Goal: Task Accomplishment & Management: Use online tool/utility

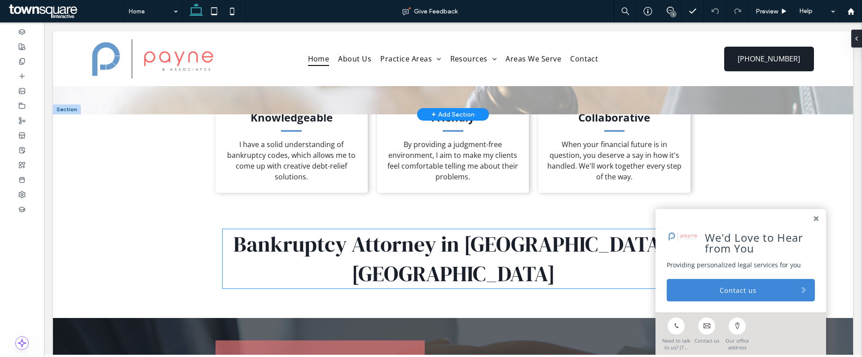
scroll to position [158, 0]
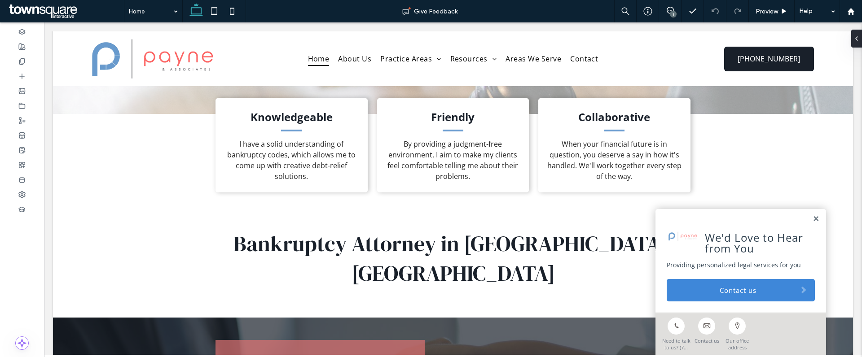
click at [671, 13] on div "1" at bounding box center [673, 14] width 7 height 7
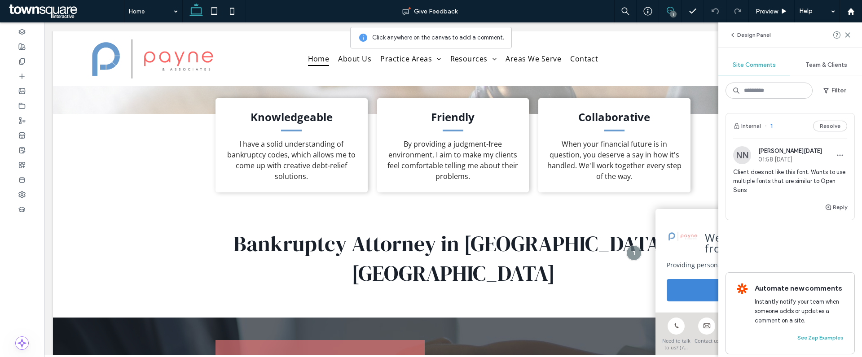
click at [793, 160] on span "01:58 [DATE]" at bounding box center [790, 159] width 64 height 7
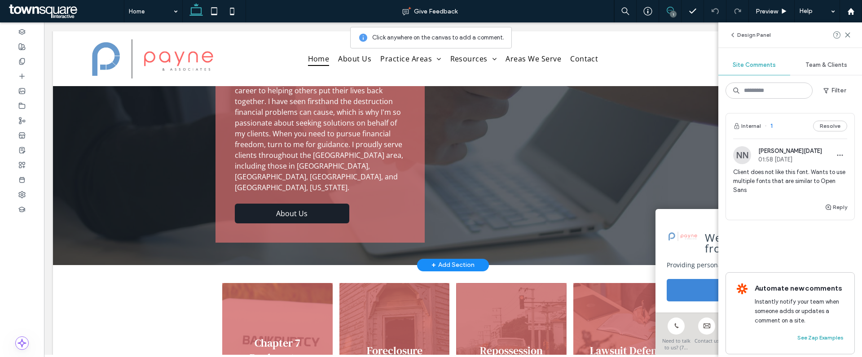
scroll to position [520, 0]
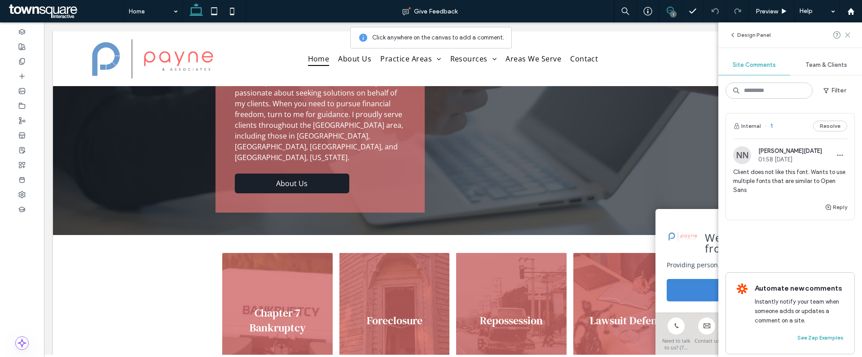
click at [846, 38] on icon at bounding box center [847, 34] width 7 height 7
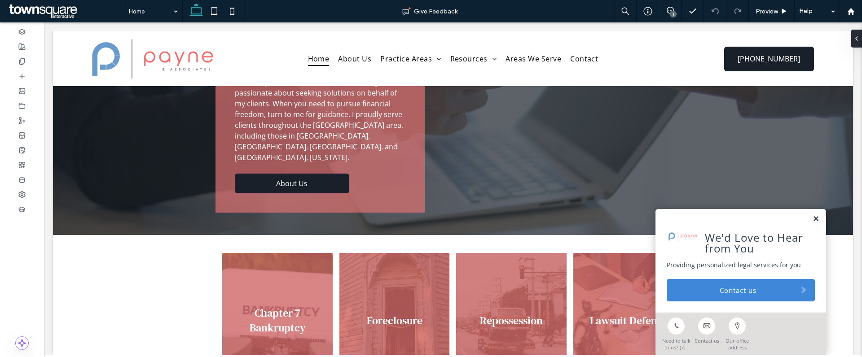
click at [813, 219] on link at bounding box center [816, 220] width 7 height 8
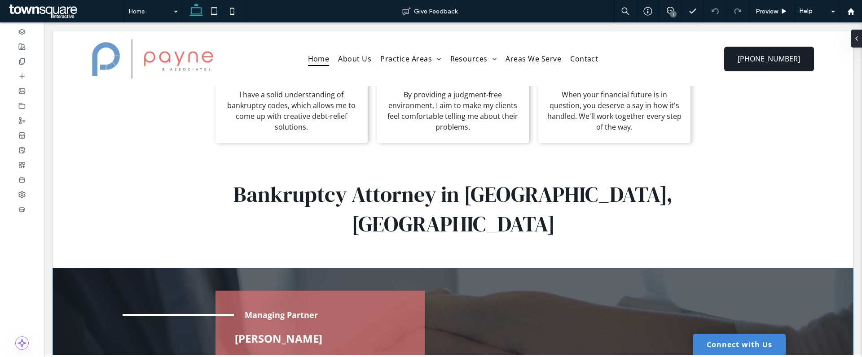
scroll to position [204, 0]
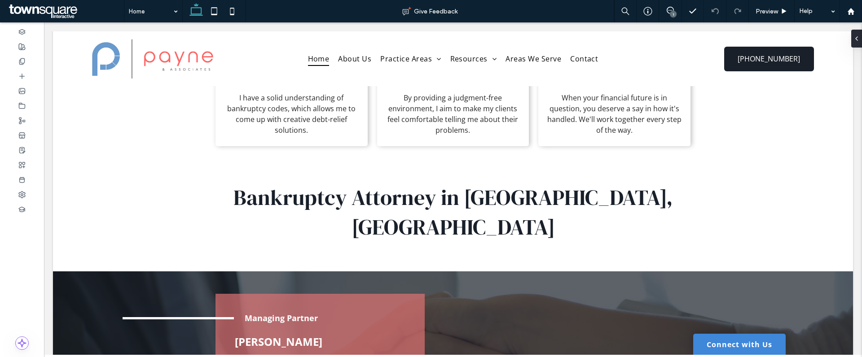
click at [675, 13] on div "1" at bounding box center [673, 14] width 7 height 7
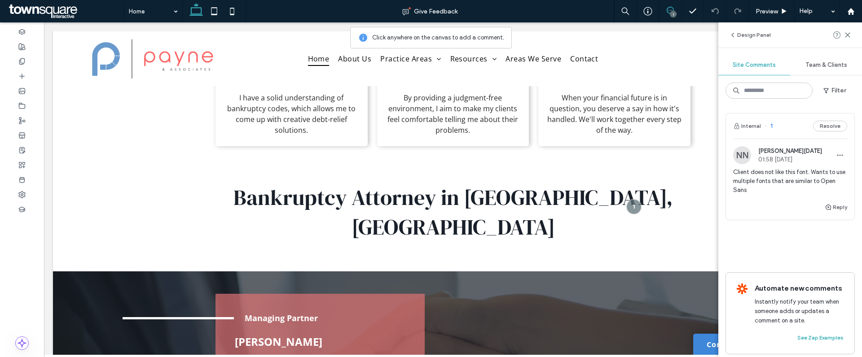
click at [787, 172] on span "Client does not like this font. Wants to use multiple fonts that are similar to…" at bounding box center [790, 181] width 114 height 27
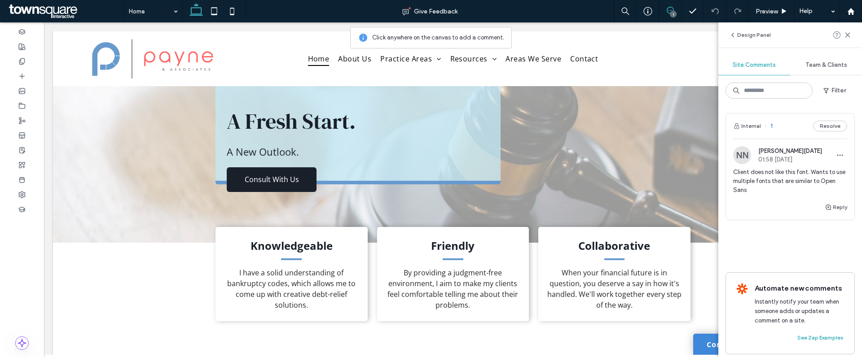
scroll to position [0, 0]
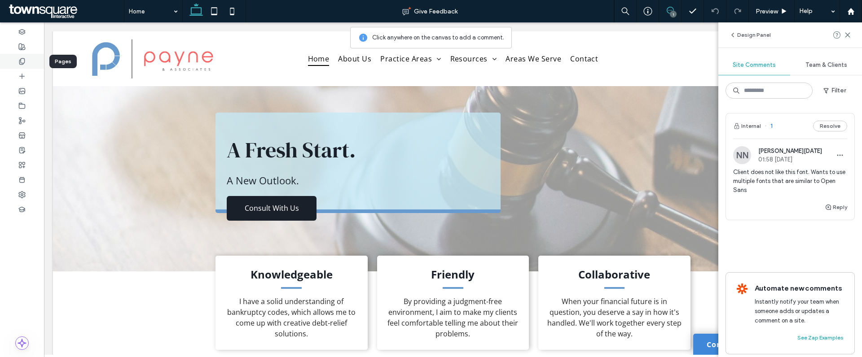
click at [20, 62] on icon at bounding box center [21, 61] width 7 height 7
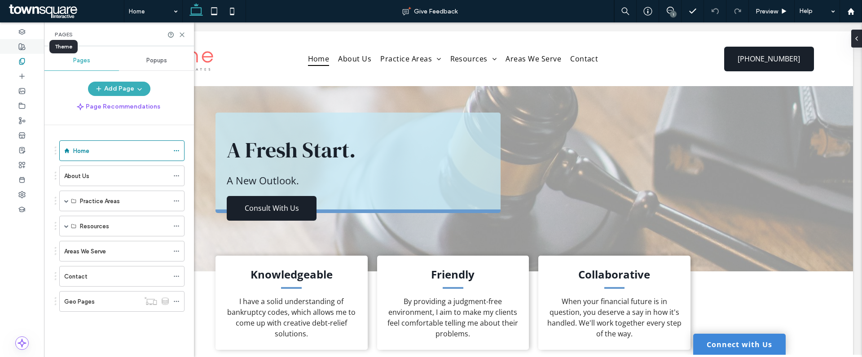
click at [19, 46] on use at bounding box center [22, 47] width 6 height 6
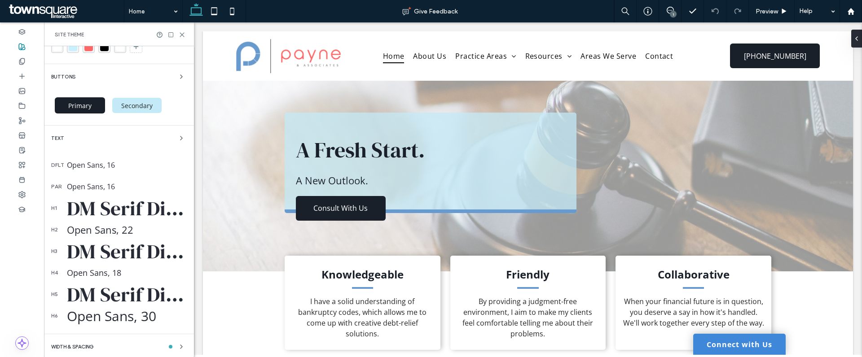
scroll to position [125, 0]
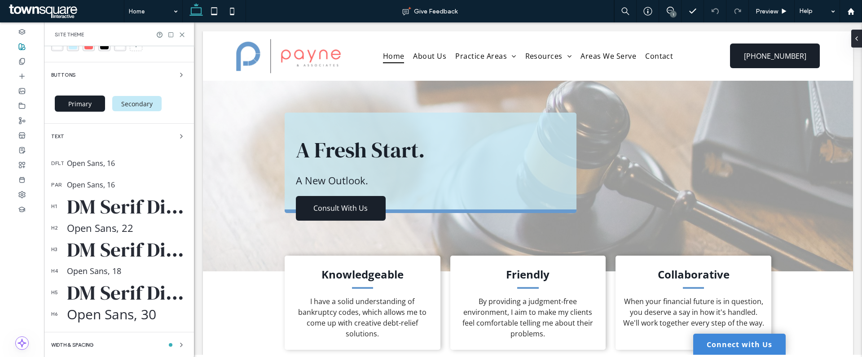
click at [129, 211] on div "DM Serif Display, 48" at bounding box center [127, 207] width 120 height 28
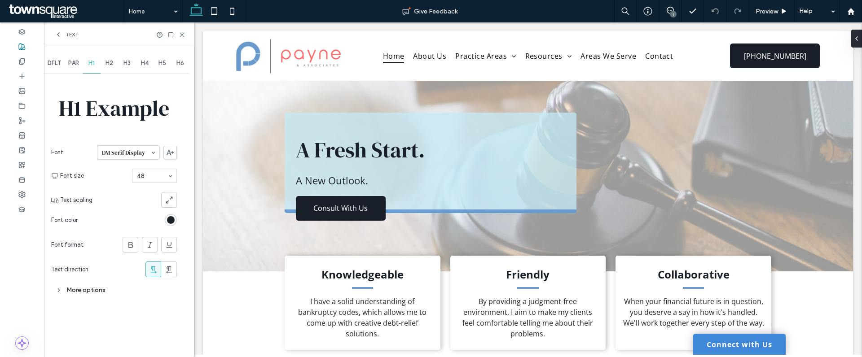
scroll to position [0, 0]
click at [57, 35] on icon at bounding box center [58, 34] width 7 height 7
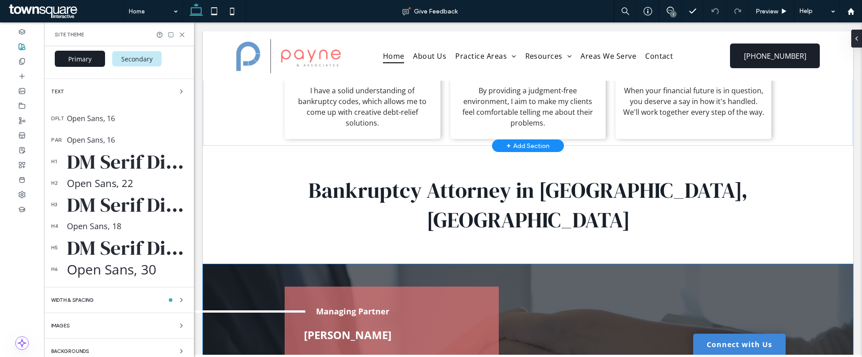
scroll to position [215, 0]
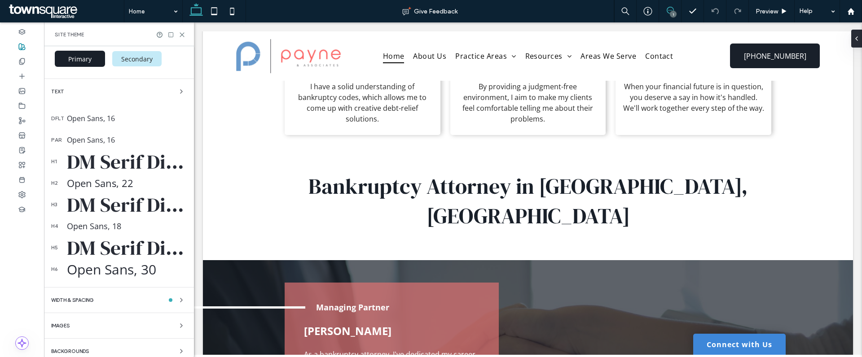
click at [670, 8] on icon at bounding box center [670, 10] width 7 height 7
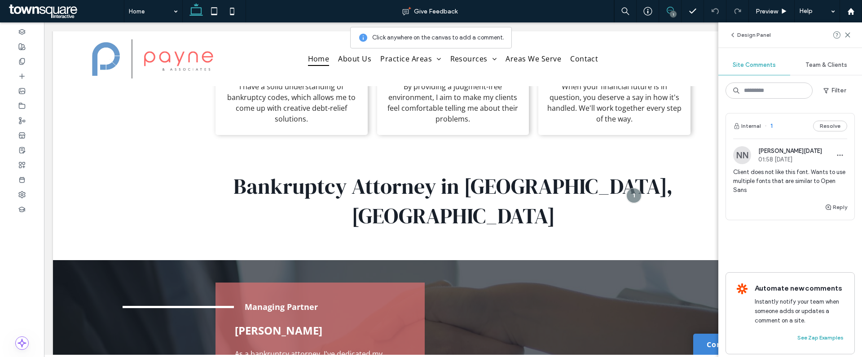
click at [798, 158] on span "01:58 [DATE]" at bounding box center [790, 159] width 64 height 7
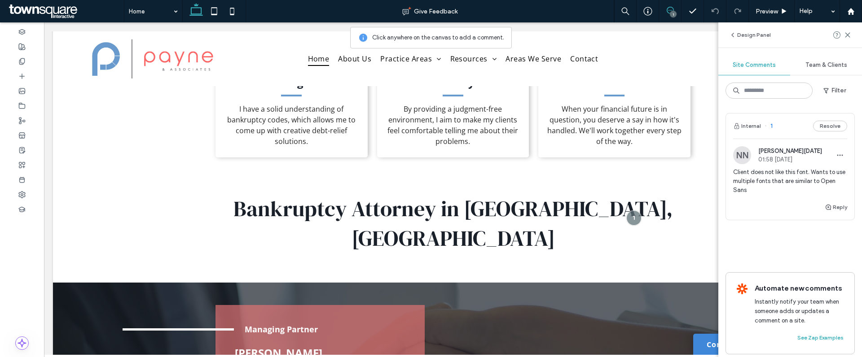
scroll to position [190, 0]
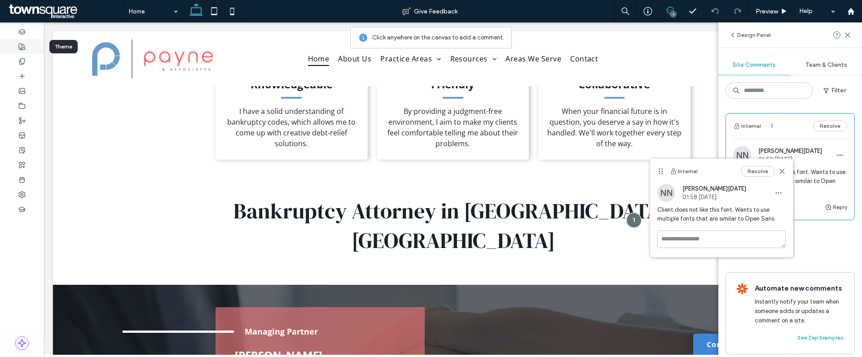
click at [25, 48] on use at bounding box center [22, 47] width 6 height 6
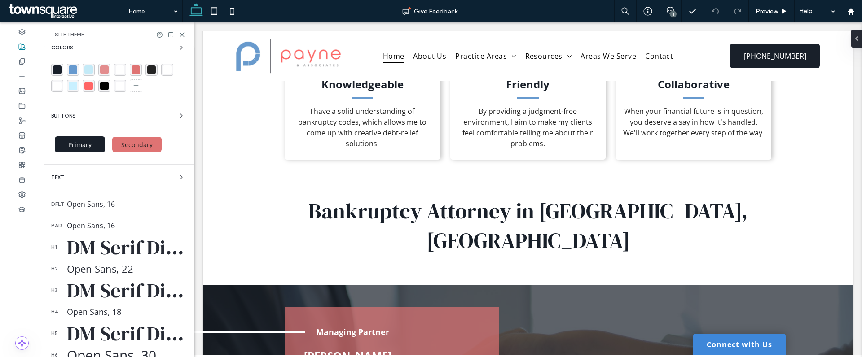
scroll to position [87, 0]
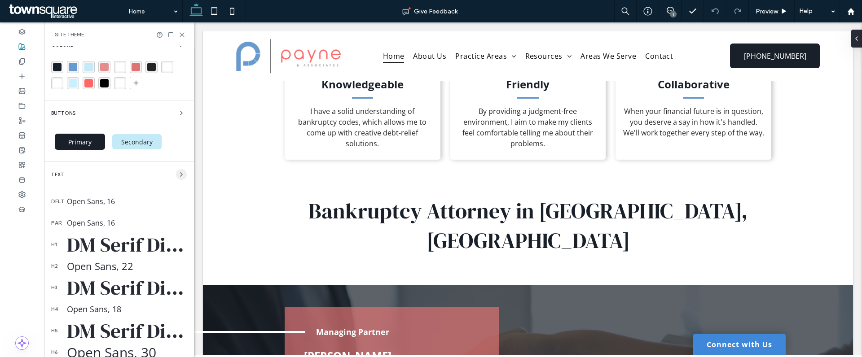
click at [178, 176] on icon "button" at bounding box center [181, 174] width 7 height 7
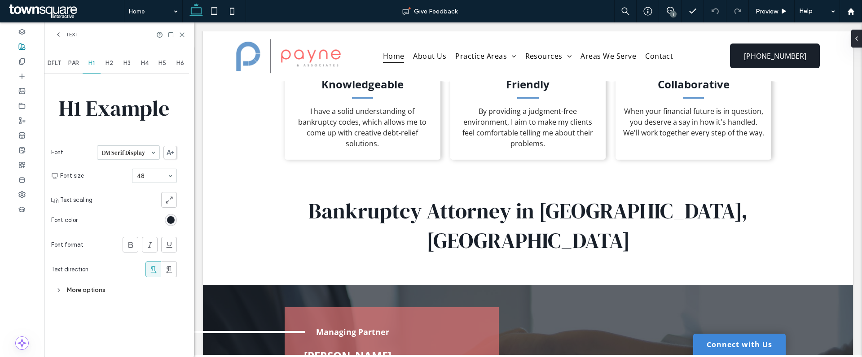
scroll to position [0, 0]
click at [108, 62] on span "H2" at bounding box center [110, 63] width 8 height 7
click at [128, 62] on span "H3" at bounding box center [126, 63] width 7 height 7
click at [142, 61] on span "H4" at bounding box center [145, 63] width 8 height 7
click at [166, 63] on span "H5" at bounding box center [163, 63] width 8 height 7
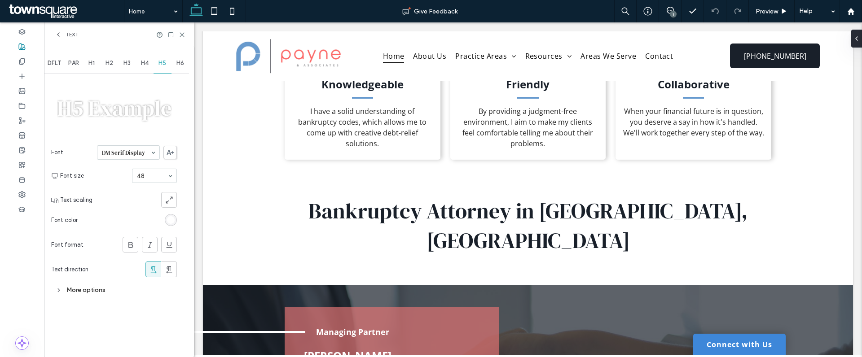
click at [93, 63] on span "H1" at bounding box center [91, 63] width 6 height 7
click at [109, 63] on span "H2" at bounding box center [110, 63] width 8 height 7
click at [93, 60] on span "H1" at bounding box center [91, 63] width 6 height 7
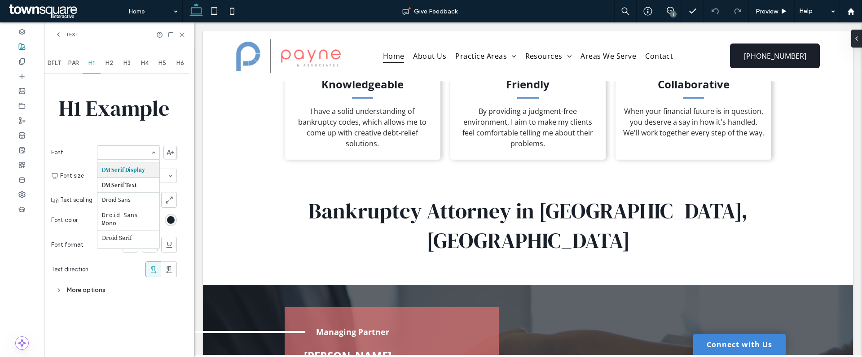
scroll to position [196, 0]
paste input "**********"
type input "**********"
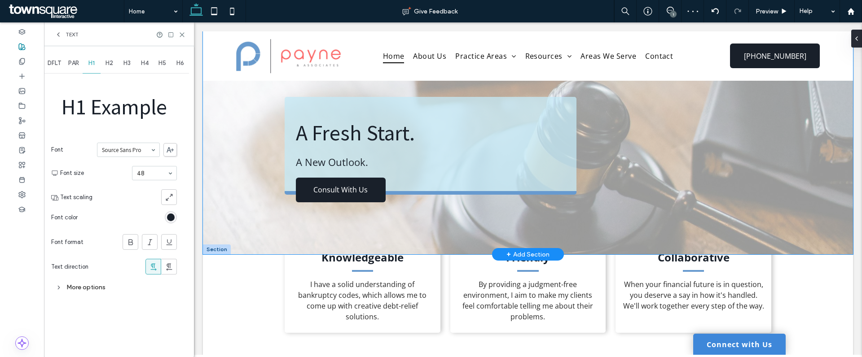
scroll to position [0, 0]
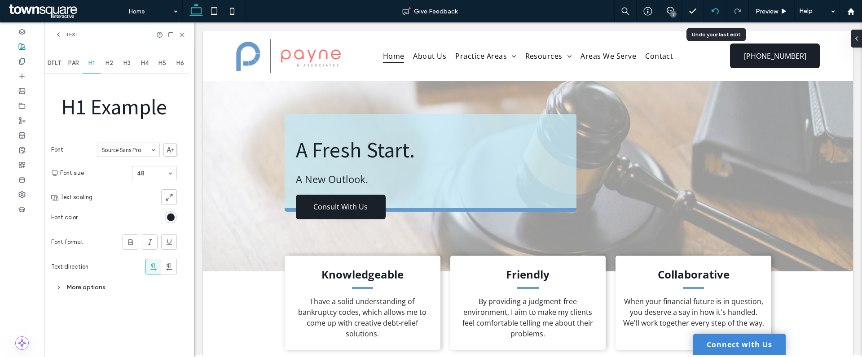
click at [714, 10] on icon at bounding box center [715, 11] width 7 height 7
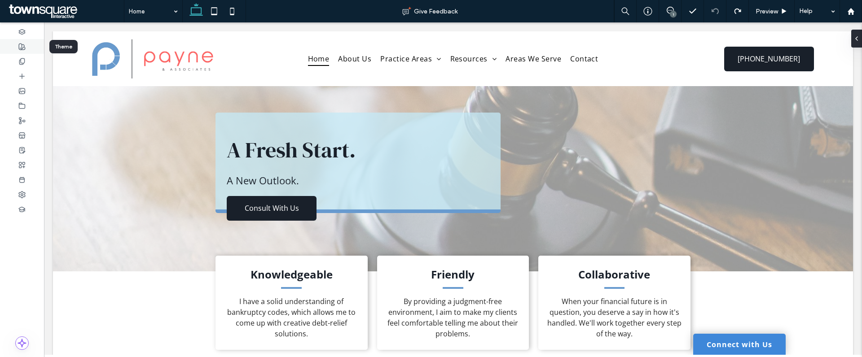
click at [23, 47] on use at bounding box center [22, 47] width 6 height 6
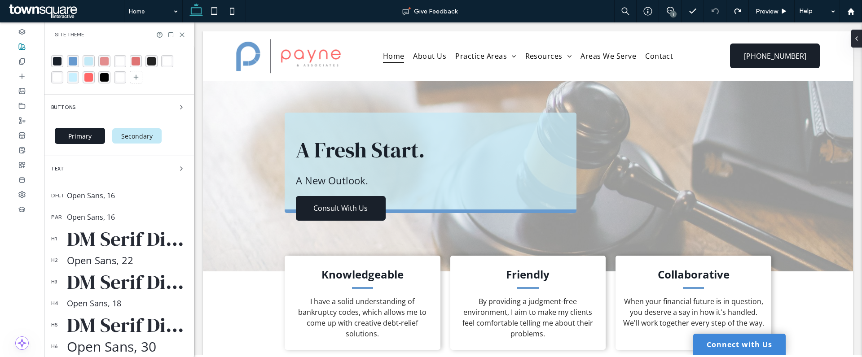
scroll to position [115, 0]
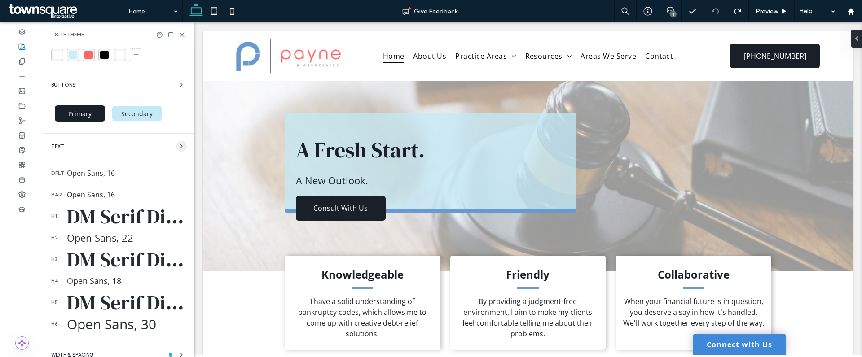
click at [178, 146] on icon "button" at bounding box center [181, 146] width 7 height 7
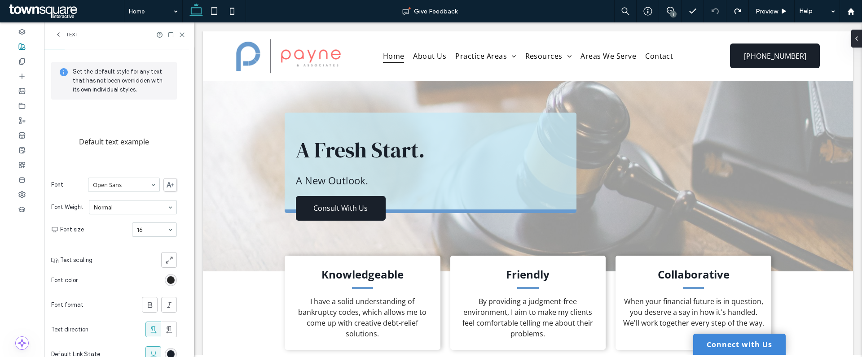
scroll to position [0, 0]
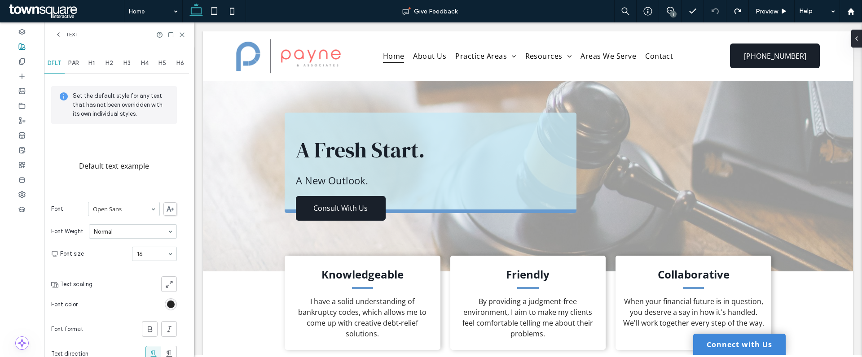
click at [95, 64] on span "H1" at bounding box center [91, 63] width 6 height 7
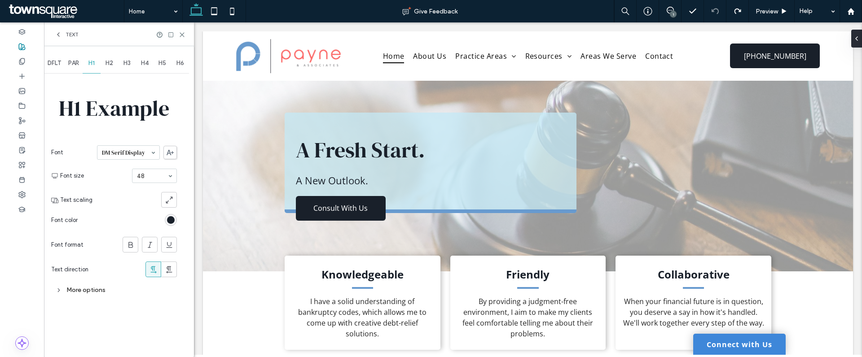
click at [113, 62] on span "H2" at bounding box center [110, 63] width 8 height 7
click at [94, 62] on span "H1" at bounding box center [91, 63] width 6 height 7
paste input "*********"
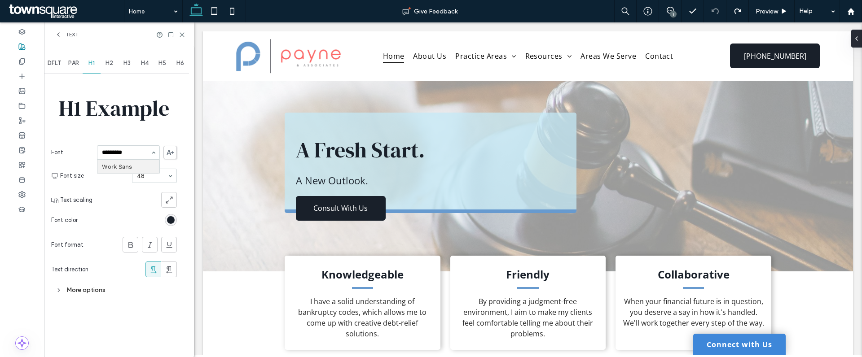
type input "*********"
click at [163, 136] on div "H1 Example Font DM Serif Display Font size 48 Text scaling Font color Font form…" at bounding box center [114, 186] width 126 height 223
paste input "******"
type input "******"
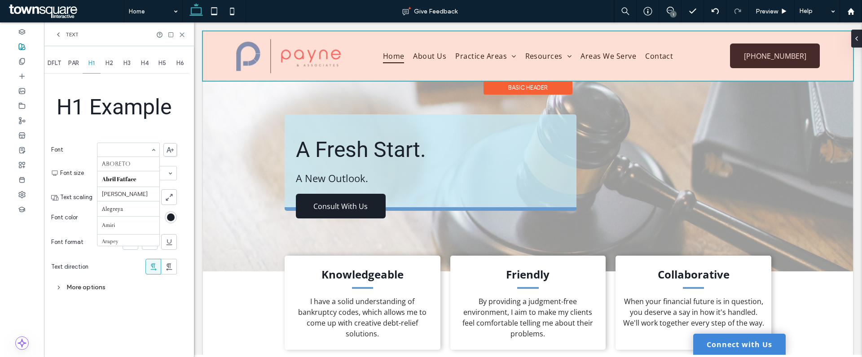
scroll to position [860, 0]
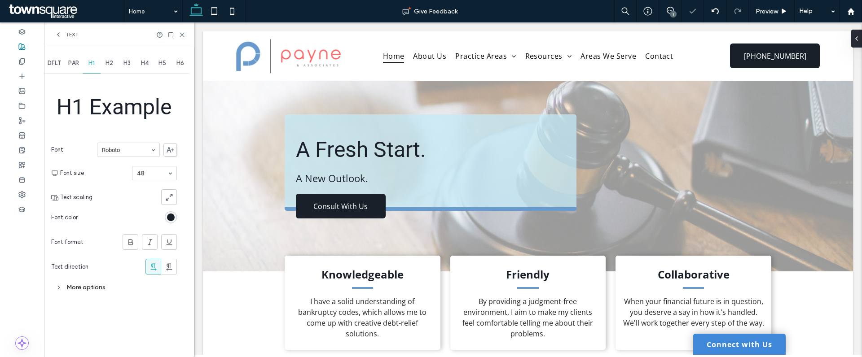
click at [163, 133] on div "H1 Example Font Roboto Font size 48 Text scaling Font color Font format Text di…" at bounding box center [114, 185] width 126 height 220
click at [113, 62] on span "H2" at bounding box center [110, 63] width 8 height 7
click at [128, 62] on span "H3" at bounding box center [126, 63] width 7 height 7
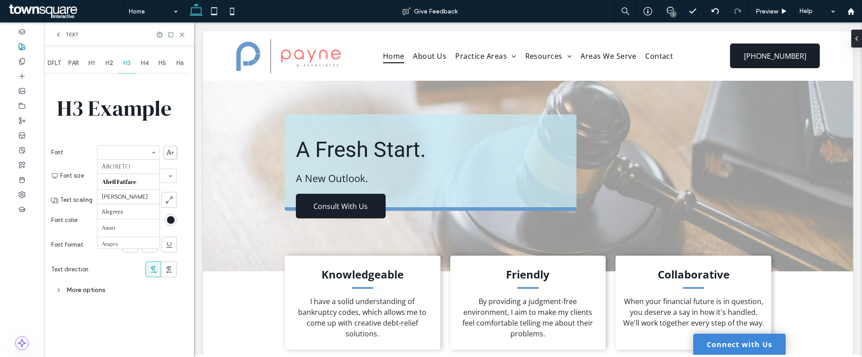
scroll to position [196, 0]
paste input "****"
type input "****"
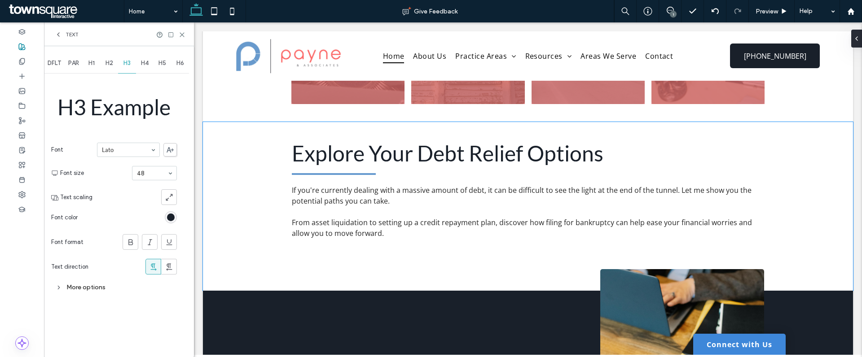
scroll to position [974, 0]
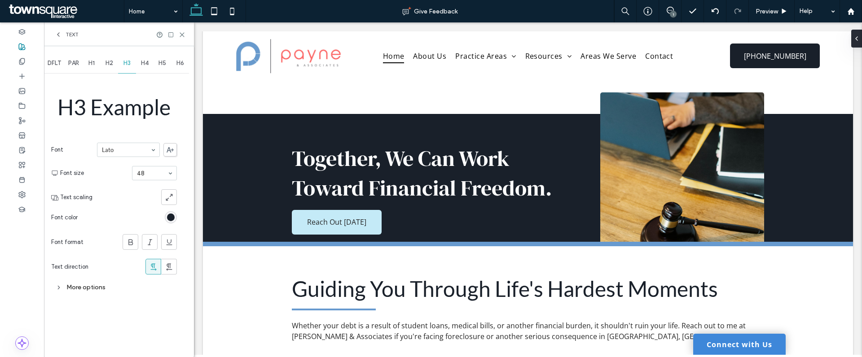
click at [94, 67] on div "H1" at bounding box center [92, 63] width 18 height 20
click at [111, 63] on span "H2" at bounding box center [110, 63] width 8 height 7
click at [125, 64] on span "H3" at bounding box center [126, 63] width 7 height 7
click at [142, 65] on span "H4" at bounding box center [145, 63] width 8 height 7
click at [159, 64] on span "H5" at bounding box center [163, 63] width 8 height 7
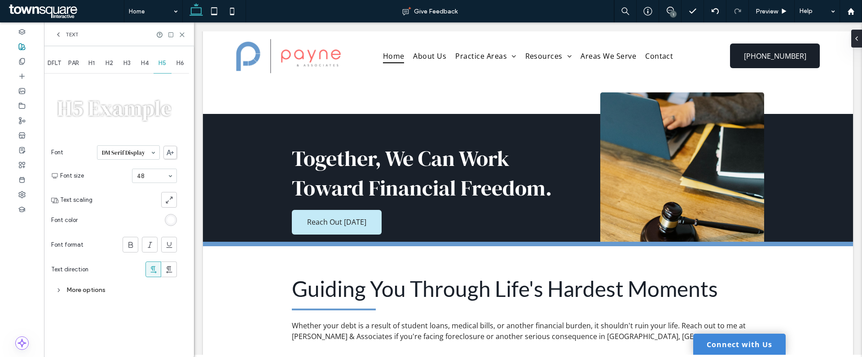
click at [180, 64] on span "H6" at bounding box center [180, 63] width 8 height 7
click at [159, 65] on span "H5" at bounding box center [163, 63] width 8 height 7
paste input "******"
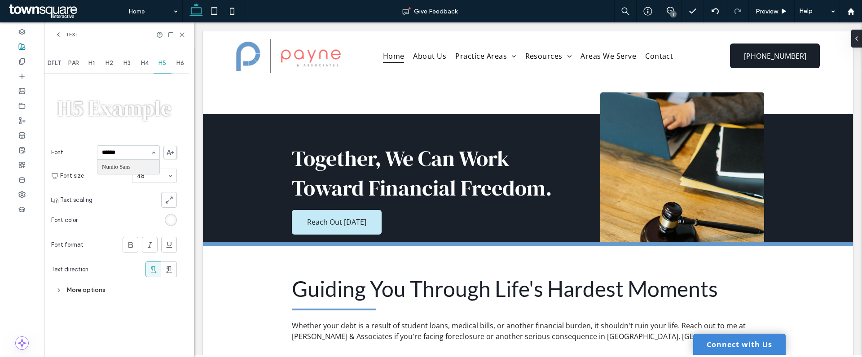
click at [140, 151] on input "******" at bounding box center [126, 153] width 48 height 6
type input "******"
paste input "*******"
type input "*******"
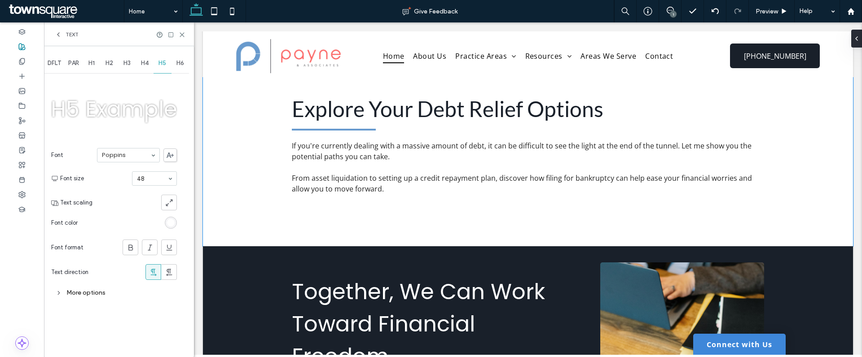
scroll to position [846, 0]
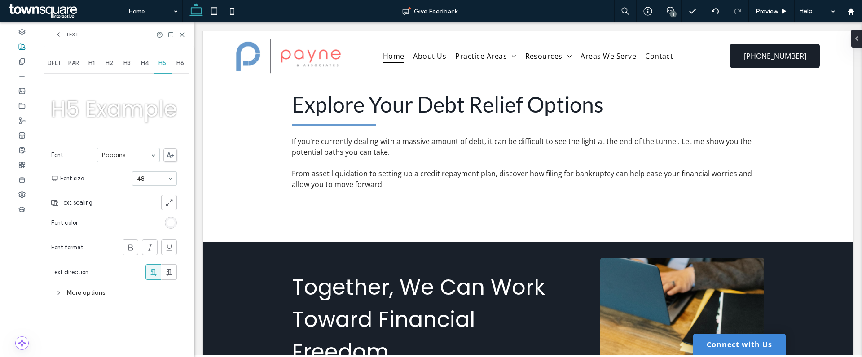
click at [94, 63] on span "H1" at bounding box center [91, 63] width 6 height 7
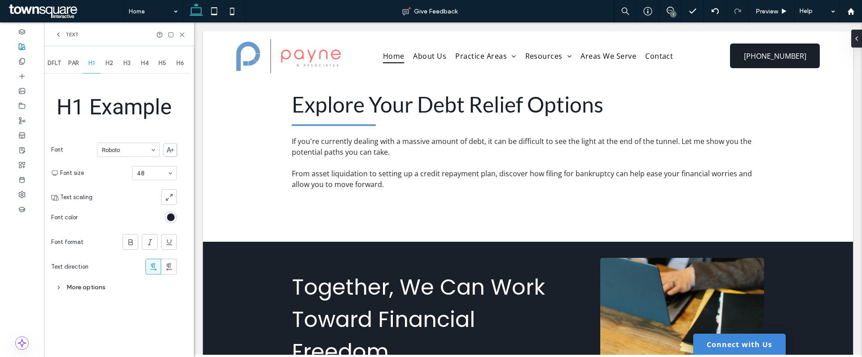
click at [108, 63] on span "H2" at bounding box center [110, 63] width 8 height 7
click at [126, 65] on span "H3" at bounding box center [126, 63] width 7 height 7
click at [146, 64] on span "H4" at bounding box center [145, 63] width 8 height 7
click at [163, 64] on span "H5" at bounding box center [163, 63] width 8 height 7
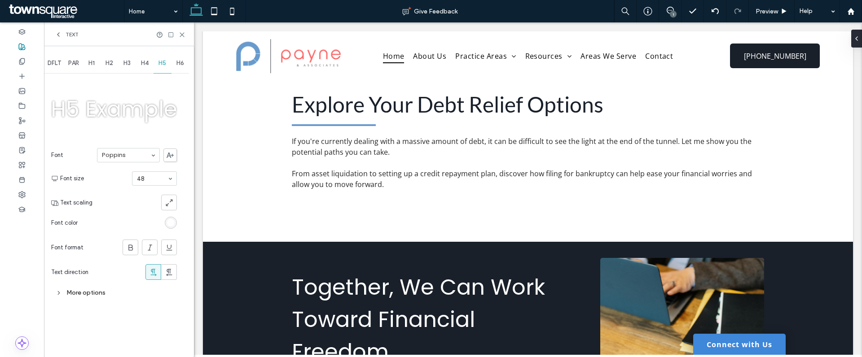
click at [180, 66] on span "H6" at bounding box center [180, 63] width 8 height 7
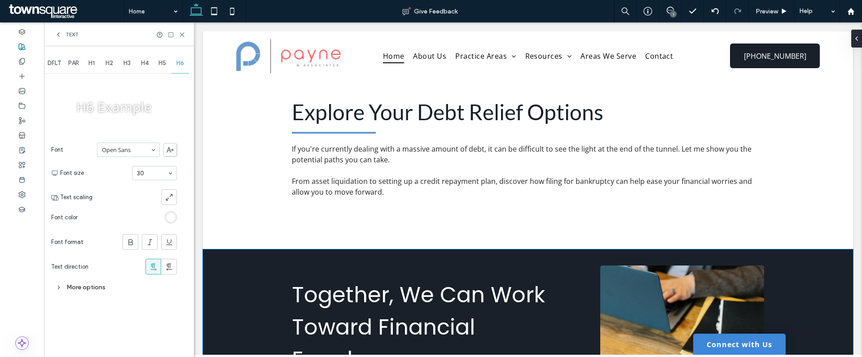
scroll to position [839, 0]
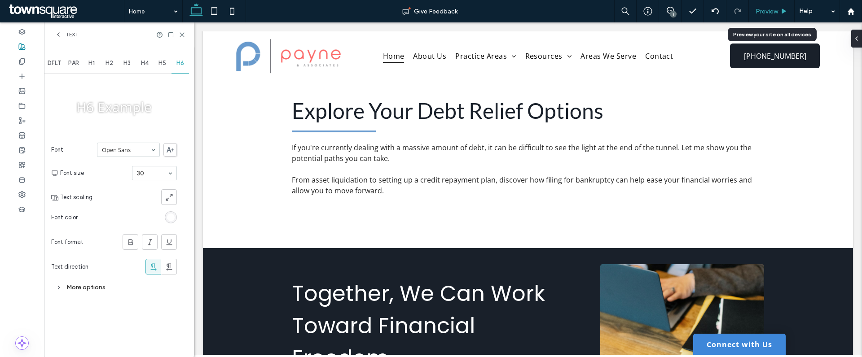
click at [769, 12] on span "Preview" at bounding box center [767, 12] width 22 height 8
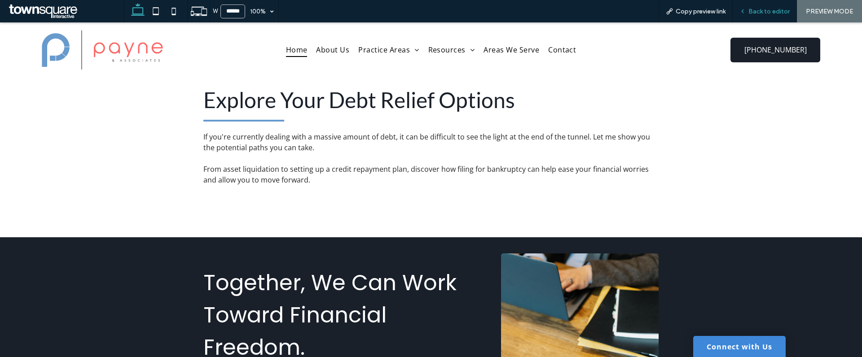
click at [758, 13] on span "Back to editor" at bounding box center [769, 12] width 41 height 8
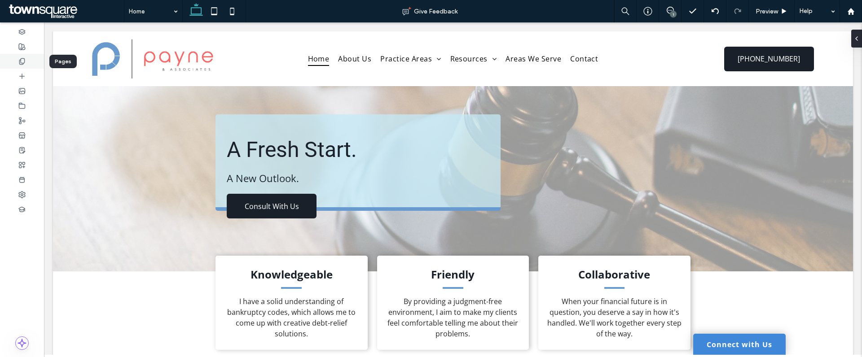
click at [20, 60] on icon at bounding box center [21, 61] width 7 height 7
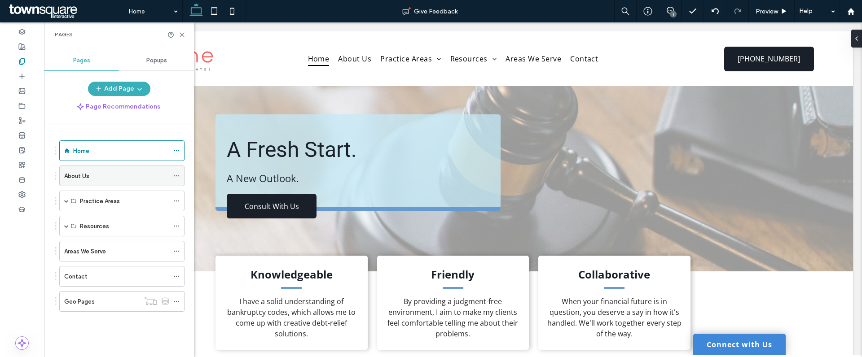
click at [99, 180] on div "About Us" at bounding box center [116, 176] width 105 height 9
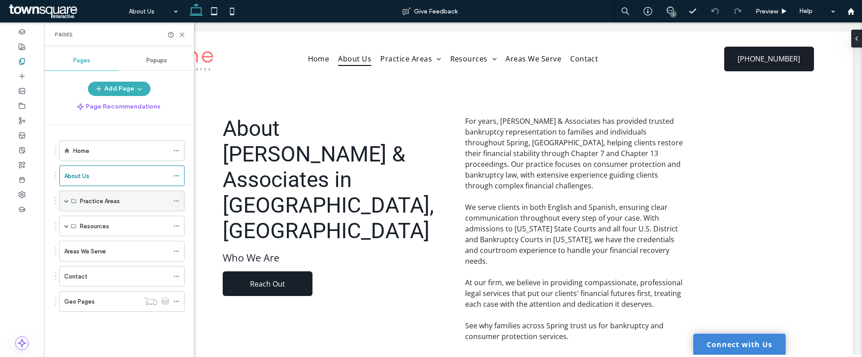
click at [66, 201] on span at bounding box center [66, 201] width 4 height 4
click at [120, 204] on div "Practice Areas" at bounding box center [124, 201] width 89 height 9
click at [120, 200] on div "Practice Areas" at bounding box center [124, 201] width 89 height 9
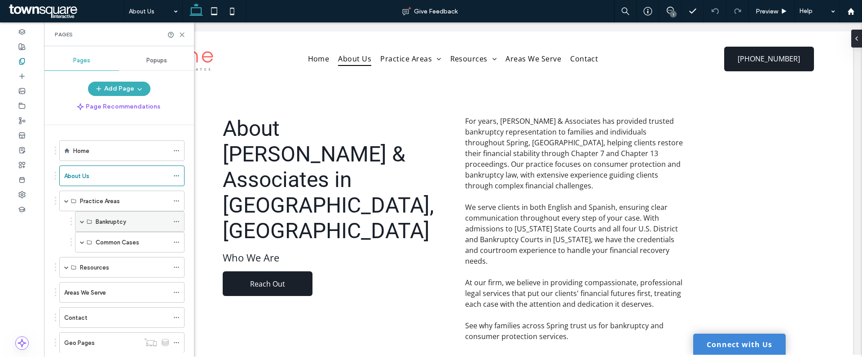
click at [127, 222] on div "Bankruptcy" at bounding box center [132, 221] width 73 height 9
click at [128, 225] on div "Bankruptcy" at bounding box center [132, 221] width 73 height 9
click at [102, 218] on label "Bankruptcy" at bounding box center [111, 222] width 31 height 16
click at [111, 228] on div "Bankruptcy" at bounding box center [132, 222] width 73 height 20
click at [118, 224] on label "Bankruptcy" at bounding box center [111, 222] width 31 height 16
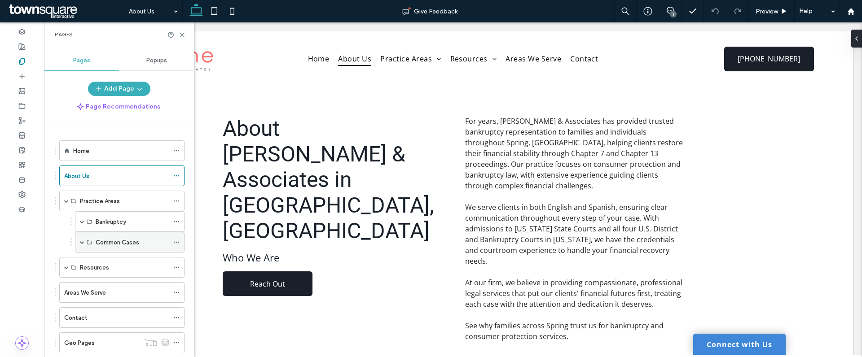
click at [118, 242] on label "Common Cases" at bounding box center [118, 243] width 44 height 16
click at [766, 6] on div "Preview" at bounding box center [772, 11] width 46 height 22
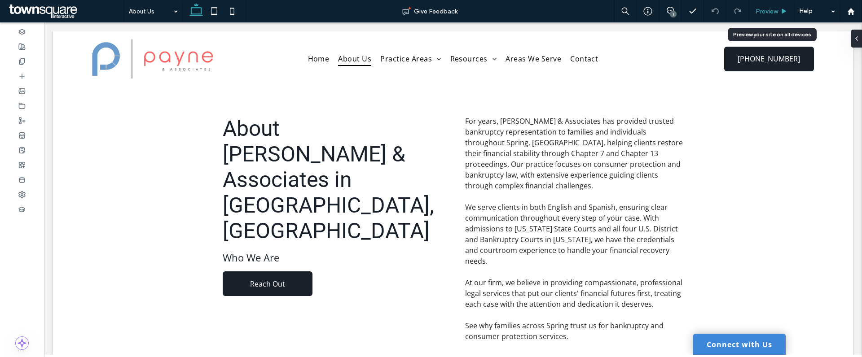
click at [765, 11] on span "Preview" at bounding box center [767, 12] width 22 height 8
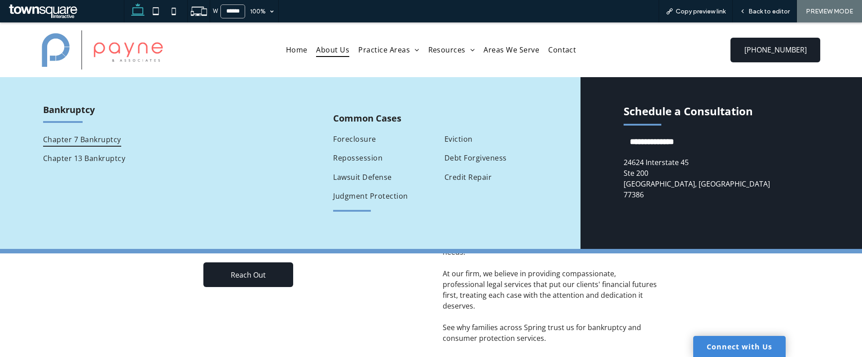
click at [67, 141] on span "Chapter 7 Bankruptcy" at bounding box center [82, 139] width 78 height 14
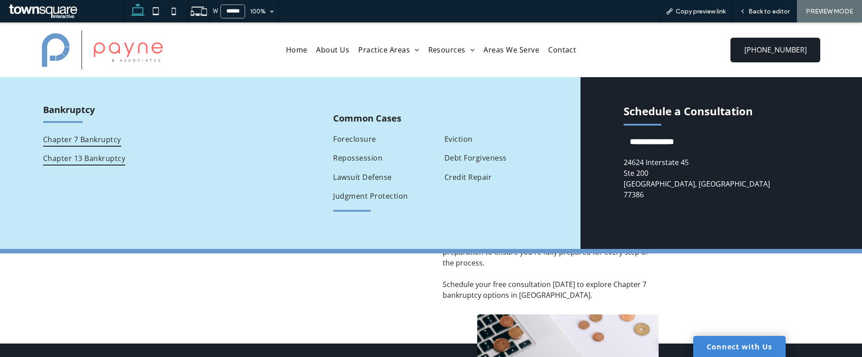
click at [99, 160] on span "Chapter 13 Bankruptcy" at bounding box center [84, 158] width 82 height 14
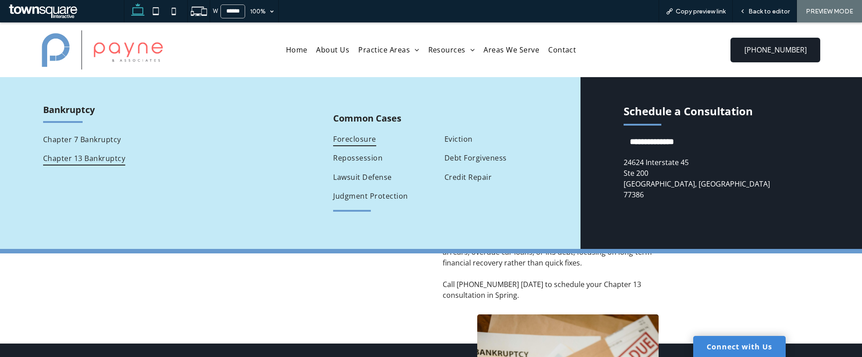
click at [346, 143] on span "Foreclosure" at bounding box center [354, 139] width 43 height 14
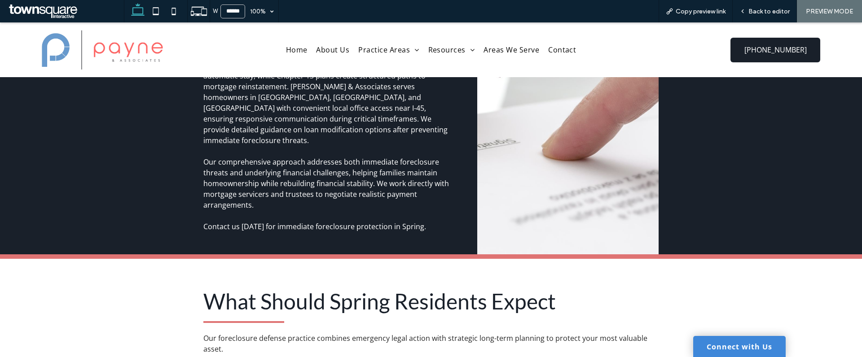
scroll to position [39, 0]
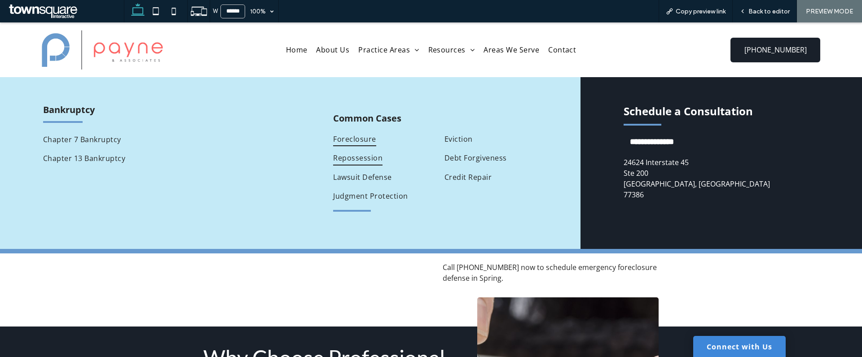
click at [353, 157] on span "Repossession" at bounding box center [357, 158] width 49 height 14
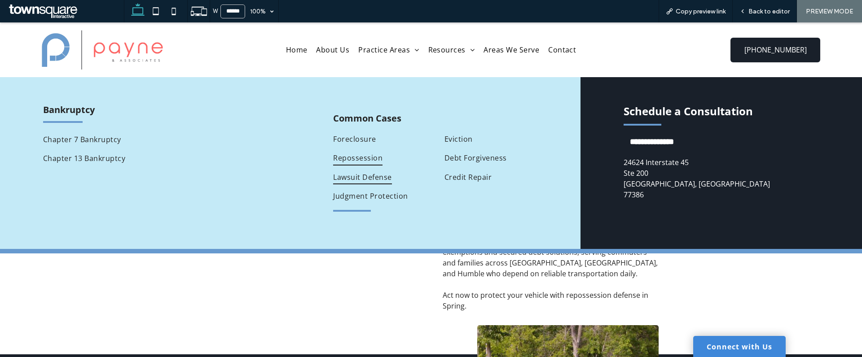
click at [362, 173] on span "Lawsuit Defense" at bounding box center [362, 177] width 58 height 14
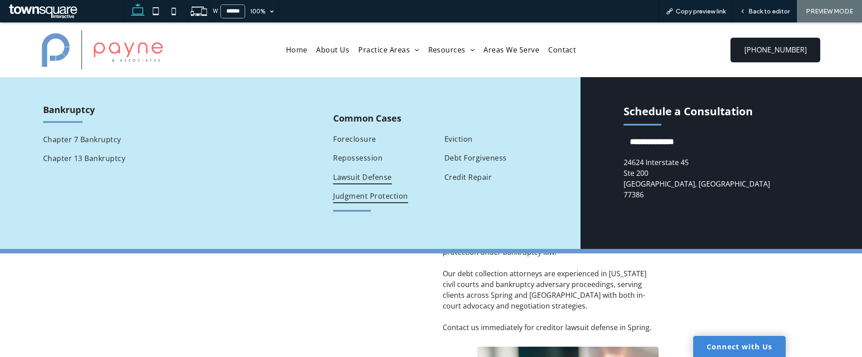
click at [372, 197] on span "Judgment Protection" at bounding box center [370, 196] width 75 height 14
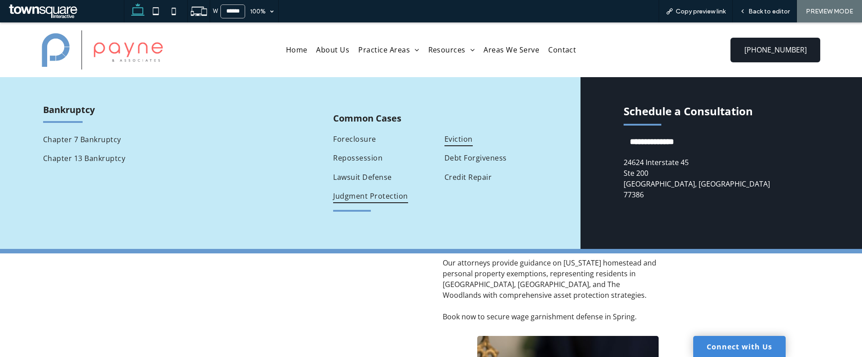
click at [462, 138] on span "Eviction" at bounding box center [459, 139] width 28 height 14
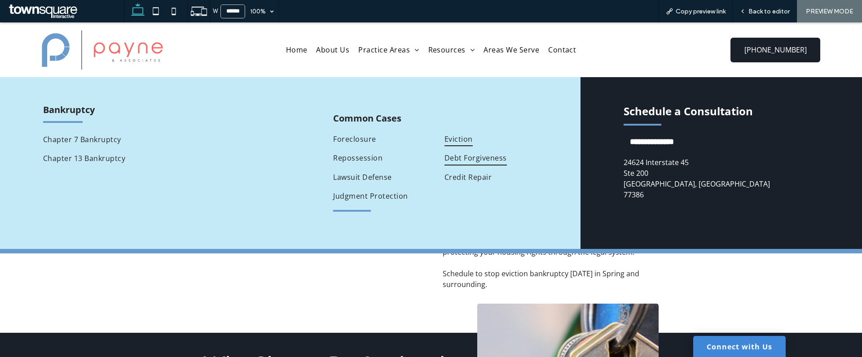
click at [472, 162] on span "Debt Forgiveness" at bounding box center [476, 158] width 62 height 14
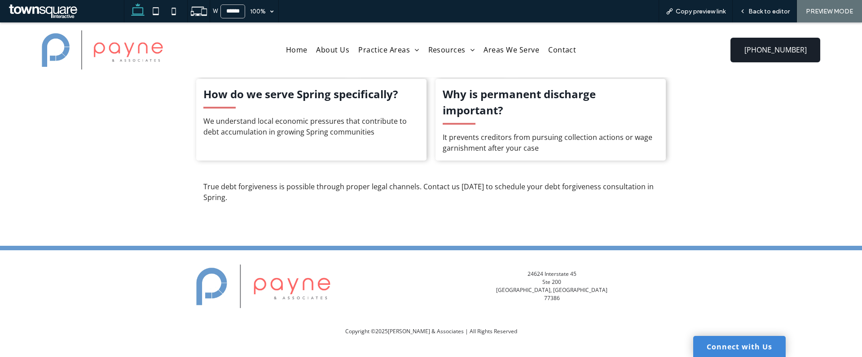
scroll to position [789, 0]
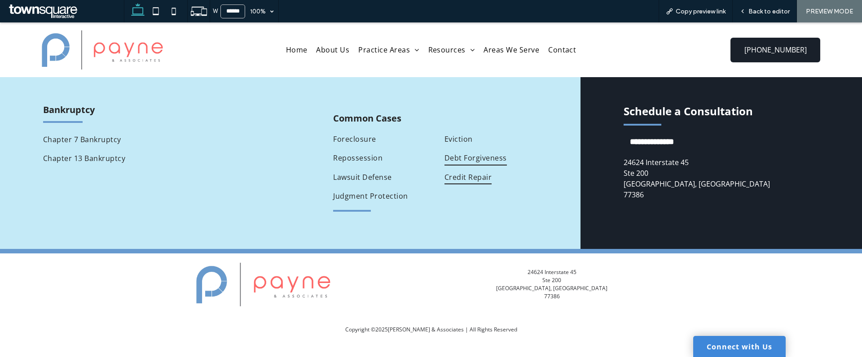
click at [464, 178] on span "Credit Repair" at bounding box center [468, 177] width 47 height 14
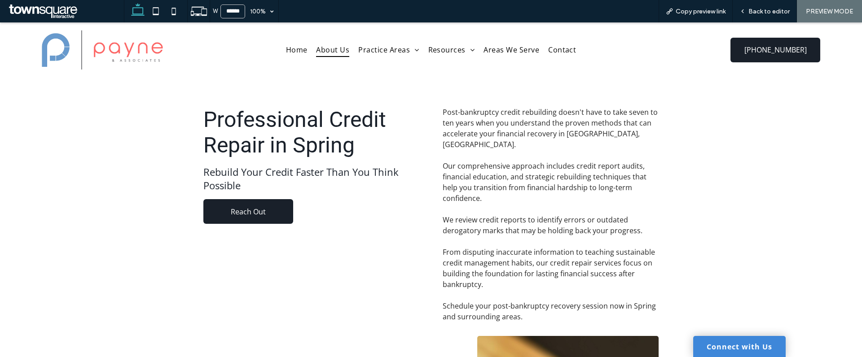
click at [335, 53] on span "About Us" at bounding box center [332, 50] width 33 height 14
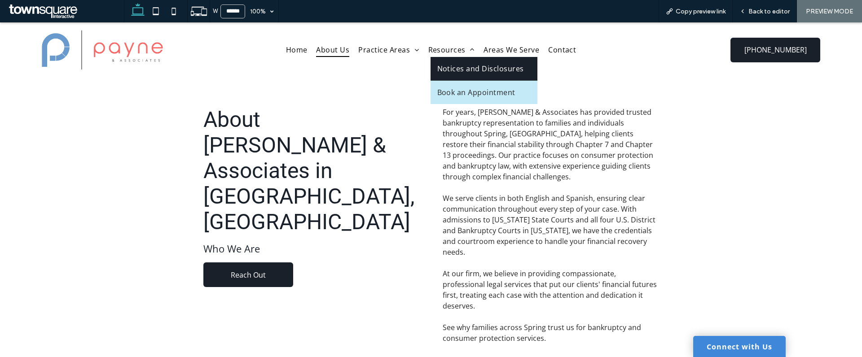
click at [457, 63] on link "Notices and Disclosures" at bounding box center [484, 68] width 107 height 23
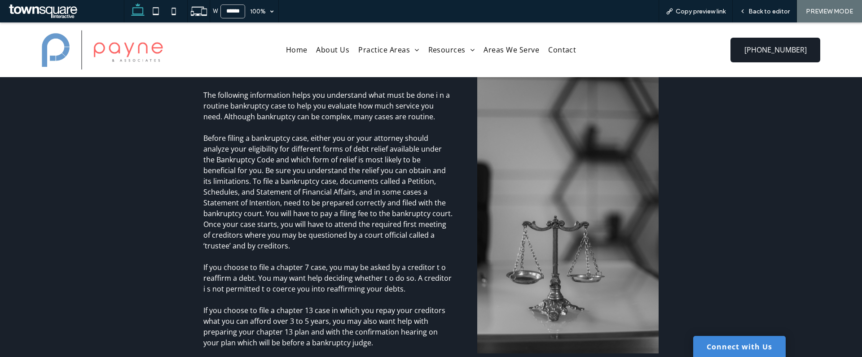
scroll to position [2509, 0]
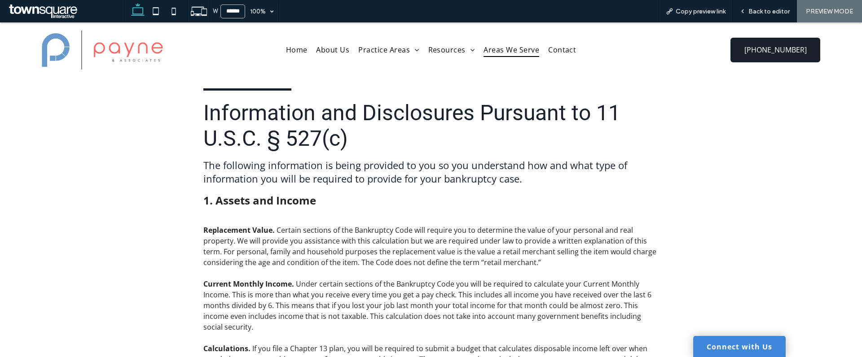
click at [501, 50] on span "Areas We Serve" at bounding box center [512, 50] width 56 height 14
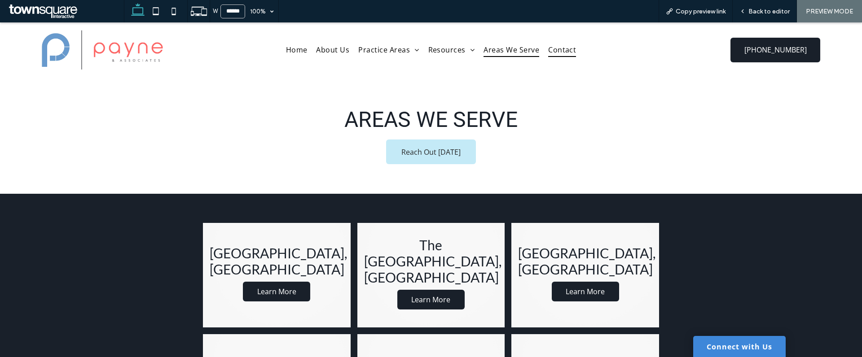
click at [559, 55] on span "Contact" at bounding box center [562, 50] width 28 height 14
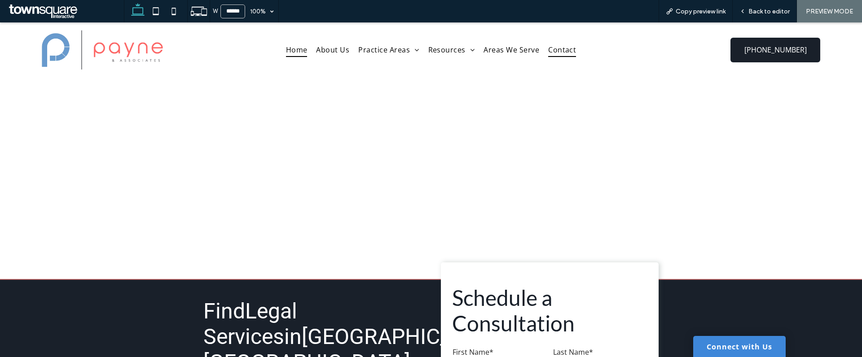
click at [303, 49] on span "Home" at bounding box center [297, 50] width 22 height 14
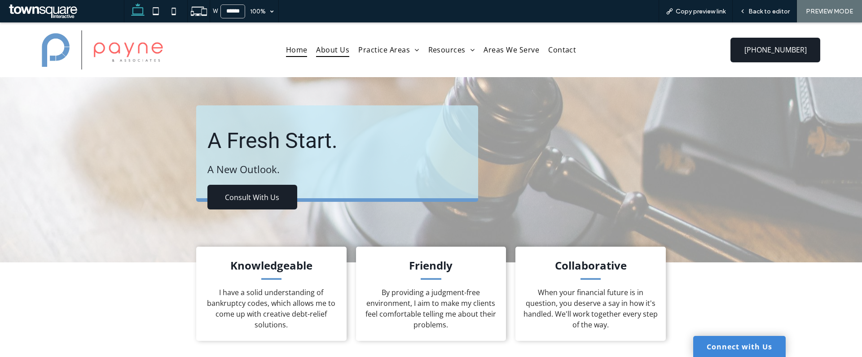
click at [337, 56] on span "About Us" at bounding box center [332, 50] width 33 height 14
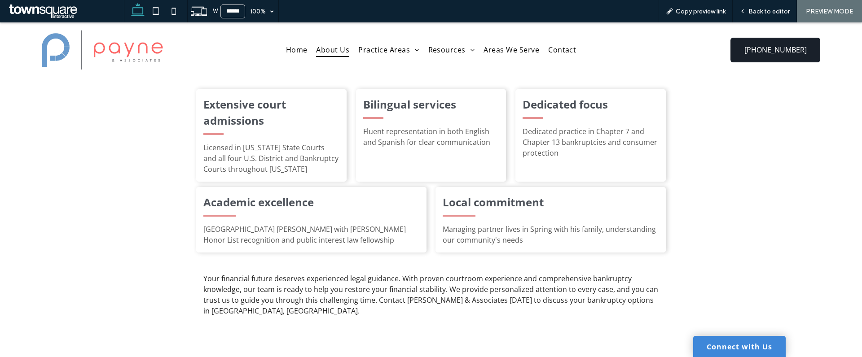
scroll to position [351, 0]
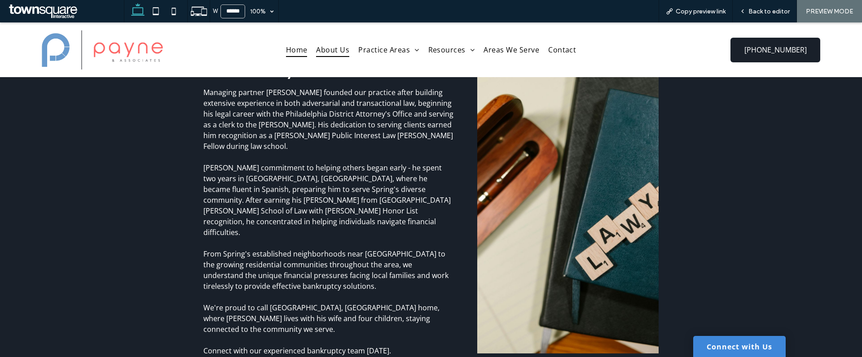
click at [295, 46] on span "Home" at bounding box center [297, 50] width 22 height 14
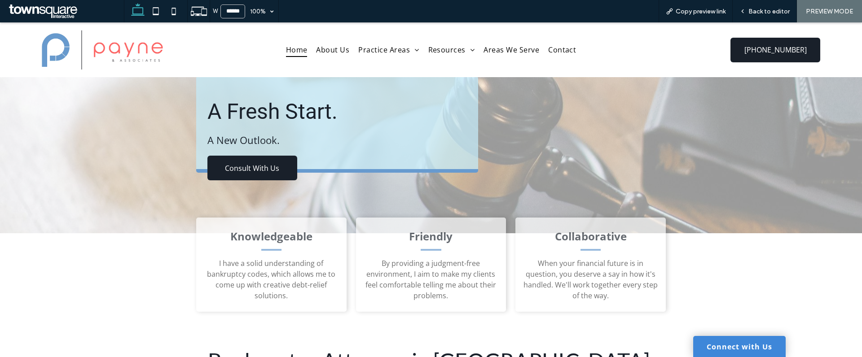
scroll to position [30, 0]
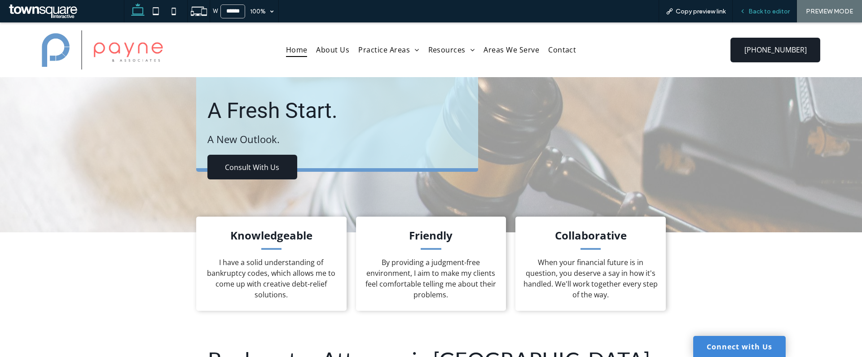
click at [770, 11] on span "Back to editor" at bounding box center [769, 12] width 41 height 8
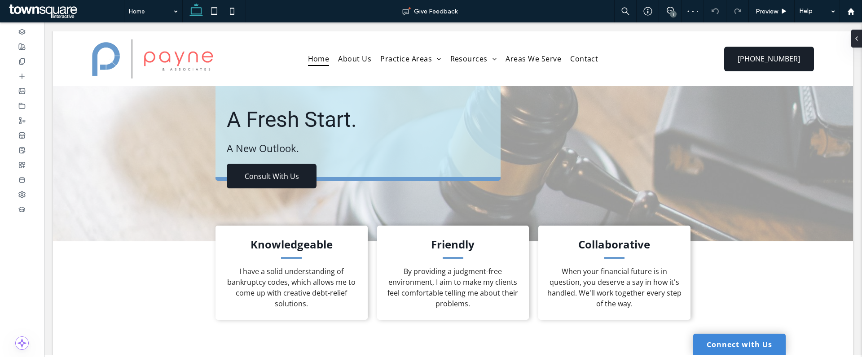
scroll to position [39, 0]
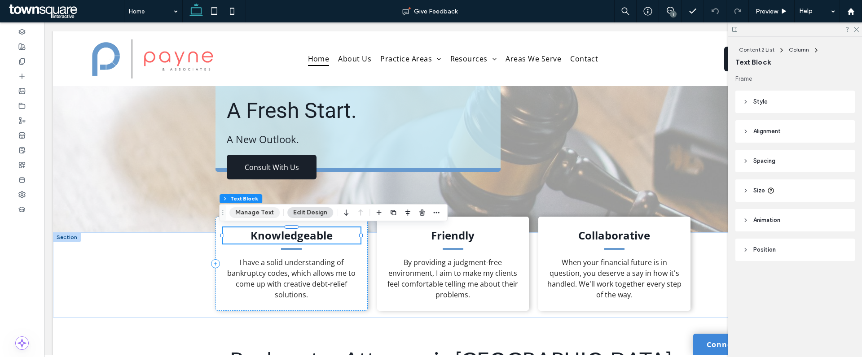
click at [260, 215] on button "Manage Text" at bounding box center [254, 212] width 50 height 11
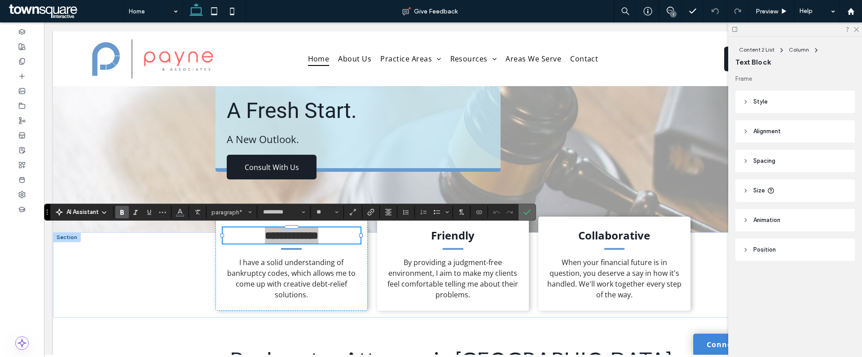
click at [529, 214] on icon "Confirm" at bounding box center [527, 212] width 7 height 7
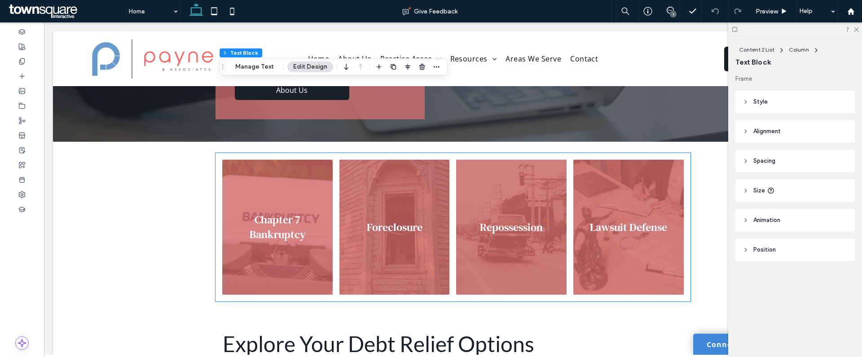
scroll to position [521, 0]
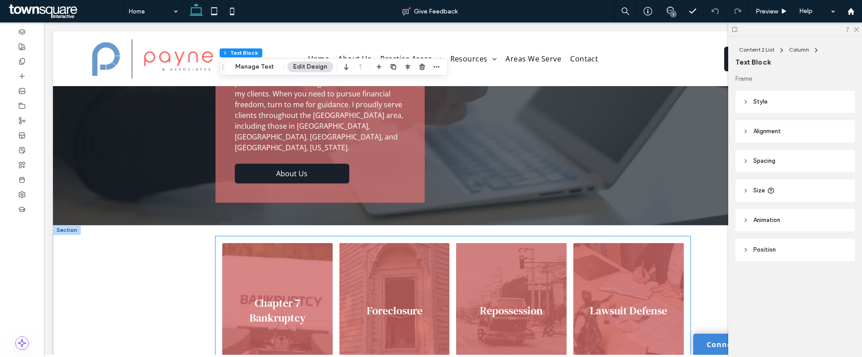
click at [274, 265] on link at bounding box center [277, 310] width 117 height 143
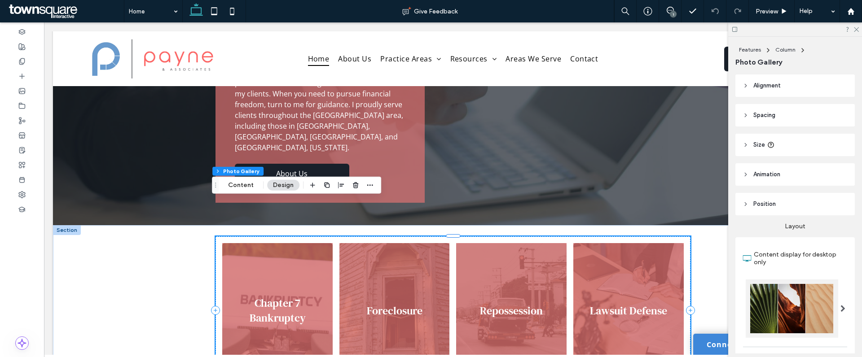
click at [263, 277] on link at bounding box center [277, 310] width 117 height 143
click at [247, 183] on button "Content" at bounding box center [240, 185] width 37 height 11
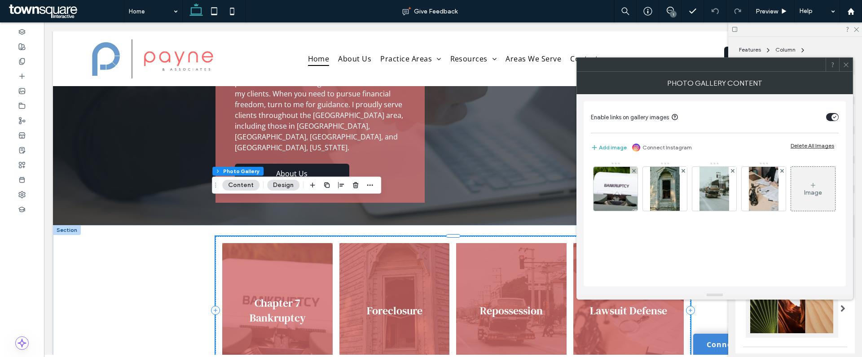
click at [287, 183] on button "Design" at bounding box center [283, 185] width 32 height 11
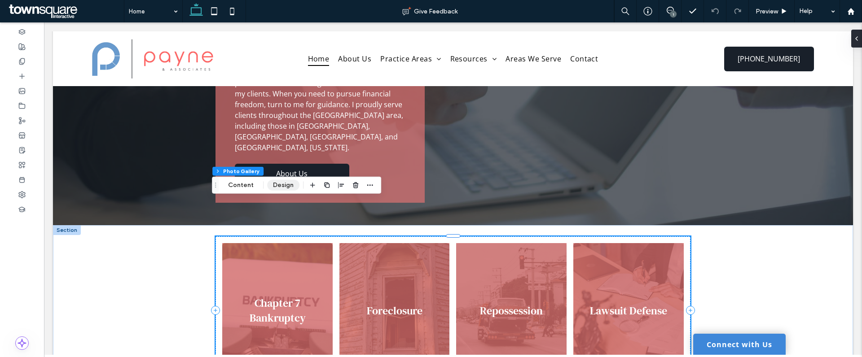
click at [289, 185] on button "Design" at bounding box center [283, 185] width 32 height 11
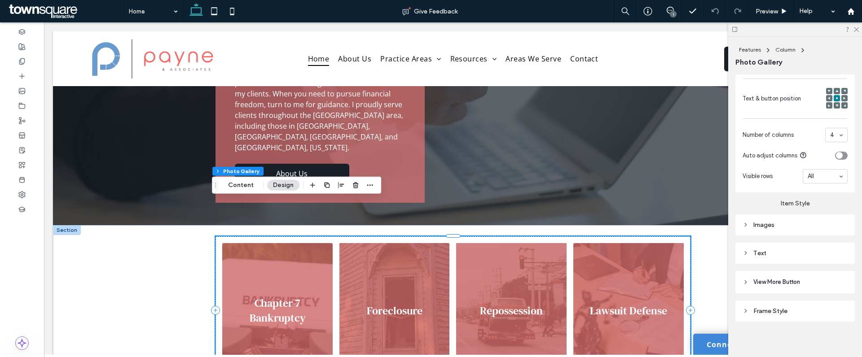
scroll to position [356, 0]
click at [747, 249] on icon at bounding box center [746, 251] width 6 height 6
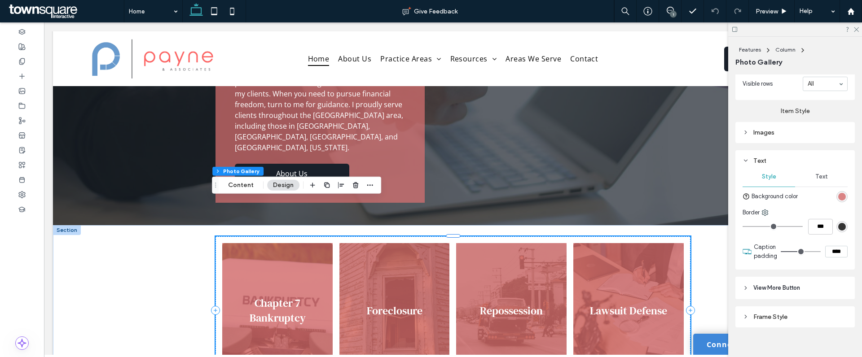
scroll to position [454, 0]
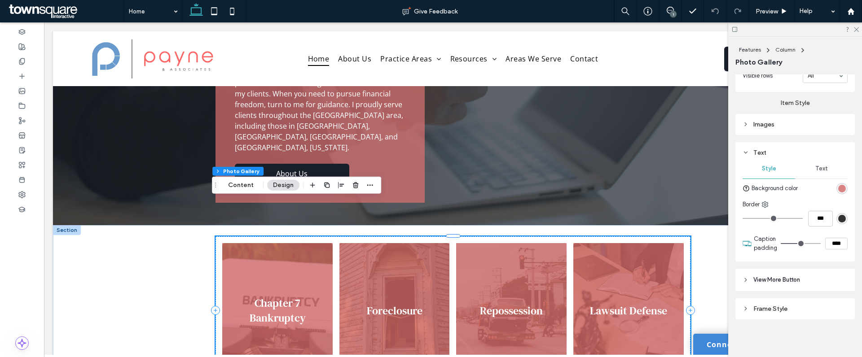
click at [820, 167] on span "Text" at bounding box center [822, 168] width 13 height 7
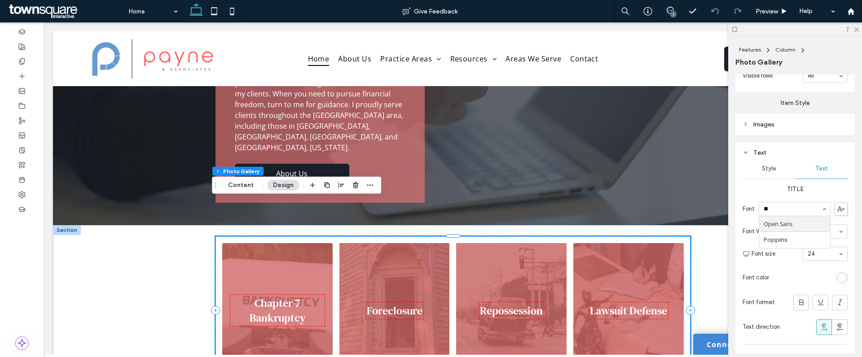
scroll to position [0, 0]
type input "****"
click at [816, 235] on div at bounding box center [814, 231] width 66 height 13
click at [712, 238] on div "Chapter 7 Bankruptcy Foreclosure Button Repossession Button Lawsuit Defense But…" at bounding box center [453, 310] width 539 height 171
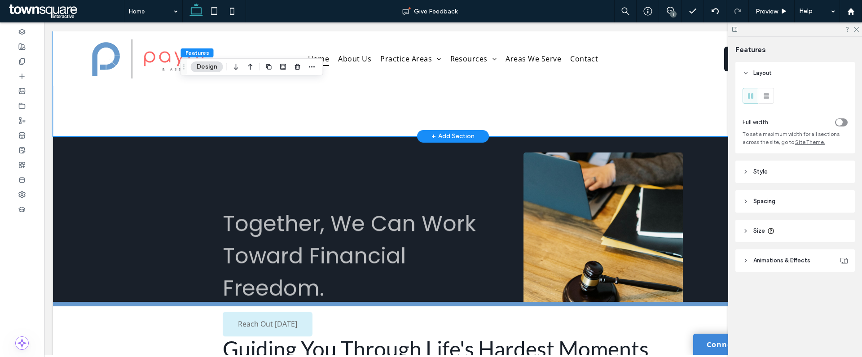
scroll to position [1049, 0]
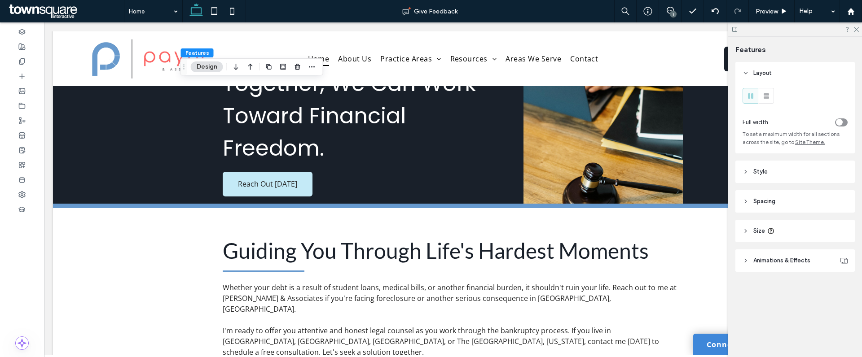
click at [860, 34] on div at bounding box center [795, 29] width 134 height 14
click at [859, 30] on div at bounding box center [795, 29] width 134 height 14
click at [858, 30] on icon at bounding box center [856, 29] width 6 height 6
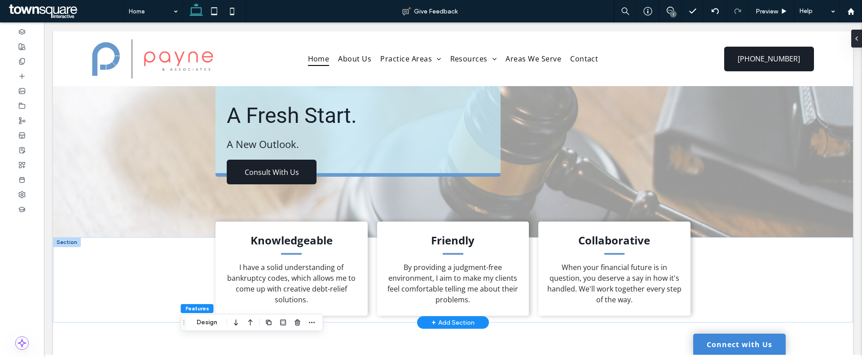
scroll to position [0, 0]
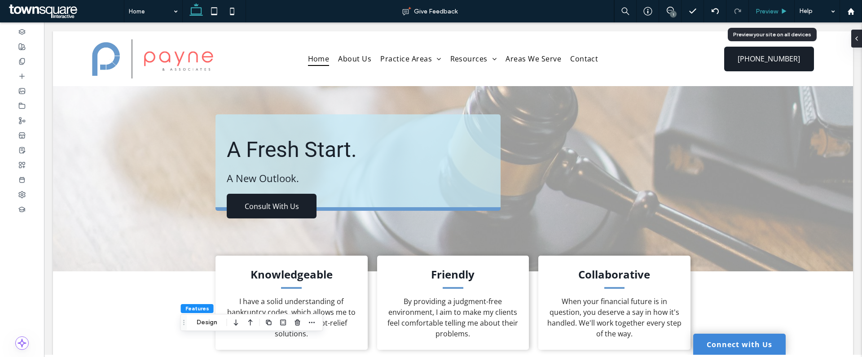
click at [775, 11] on span "Preview" at bounding box center [767, 12] width 22 height 8
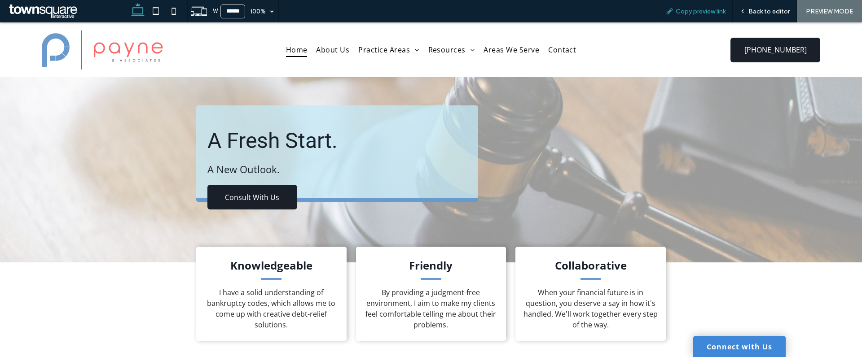
click at [692, 13] on span "Copy preview link" at bounding box center [701, 12] width 50 height 8
click at [702, 15] on div "Copy preview link" at bounding box center [696, 11] width 74 height 22
click at [707, 10] on span "Copy preview link" at bounding box center [701, 12] width 50 height 8
